Goal: Find specific page/section: Find specific page/section

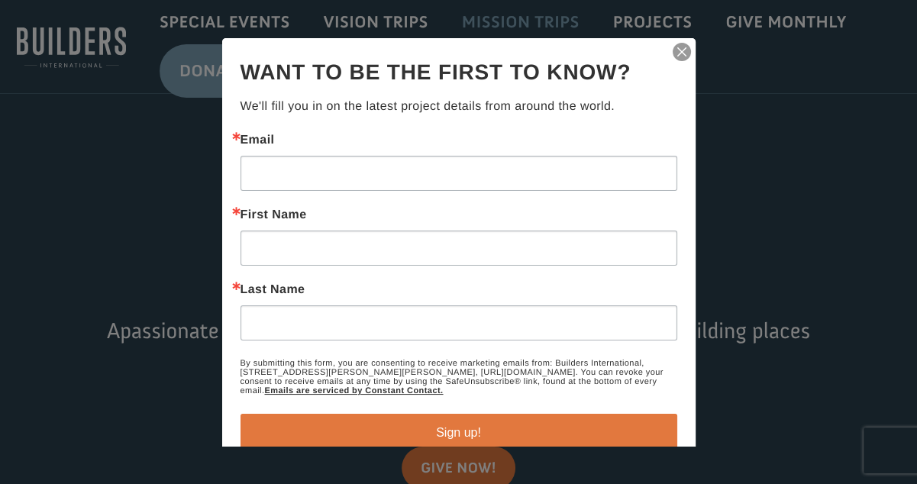
click at [513, 25] on div at bounding box center [458, 242] width 917 height 484
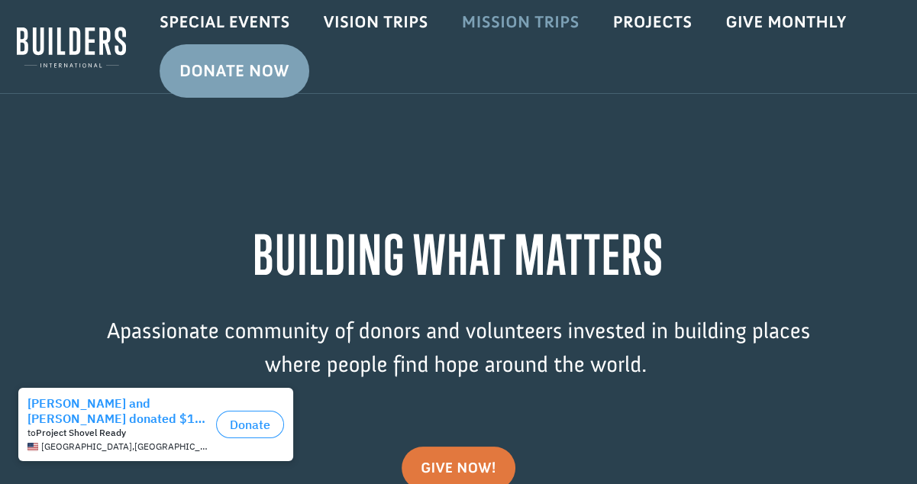
click at [518, 18] on link "Mission Trips" at bounding box center [520, 22] width 151 height 44
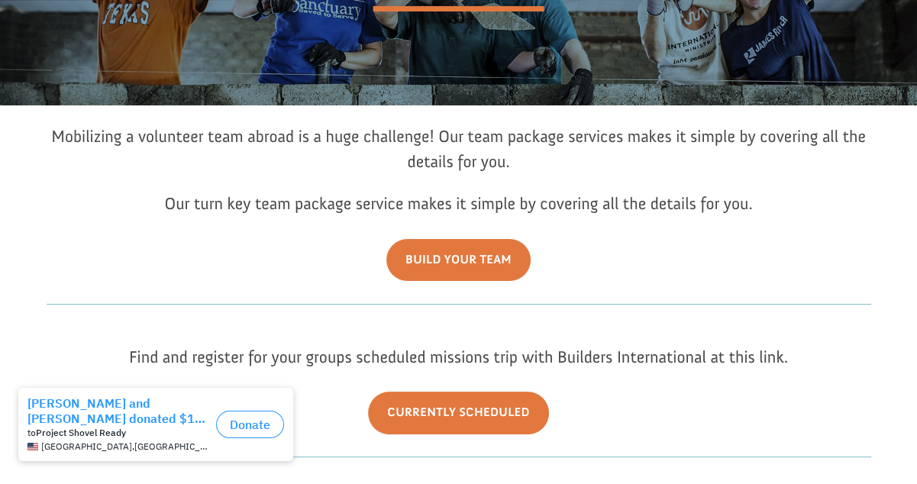
scroll to position [306, 0]
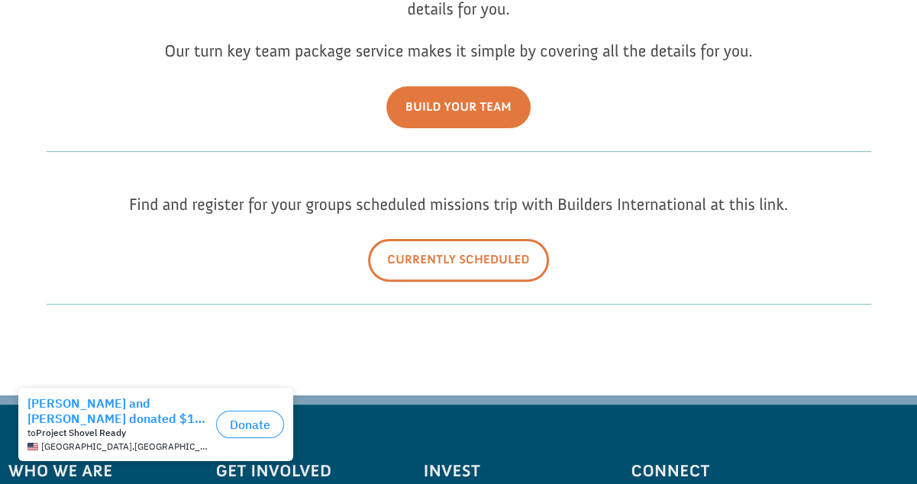
click at [455, 260] on link "Currently Scheduled" at bounding box center [458, 260] width 181 height 42
